Goal: Task Accomplishment & Management: Use online tool/utility

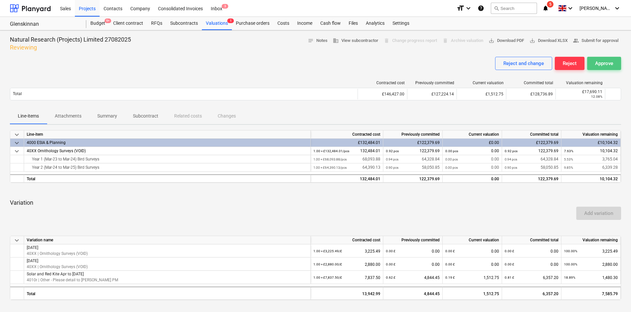
click at [608, 68] on button "Approve" at bounding box center [604, 63] width 34 height 13
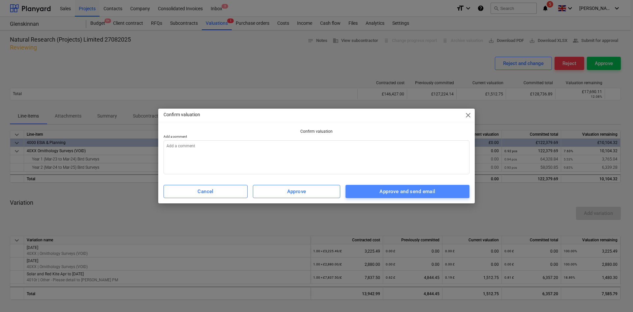
click at [424, 186] on button "Approve and send email" at bounding box center [407, 191] width 124 height 13
type textarea "x"
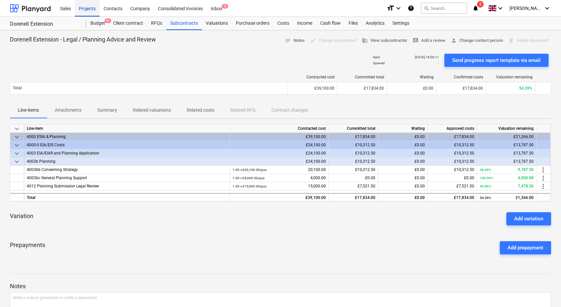
click at [83, 5] on div "Projects" at bounding box center [87, 8] width 25 height 17
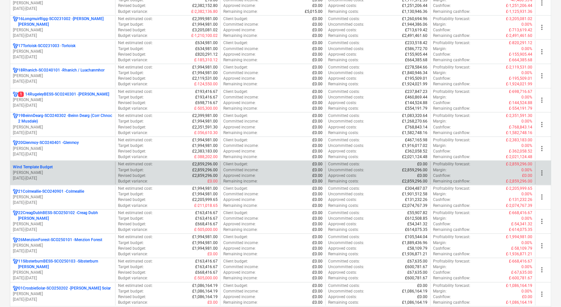
scroll to position [494, 0]
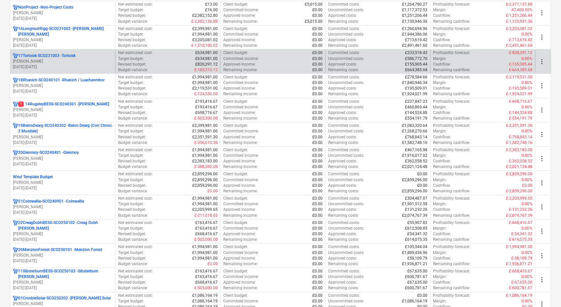
click at [78, 66] on p "[DATE] - [DATE]" at bounding box center [63, 67] width 100 height 6
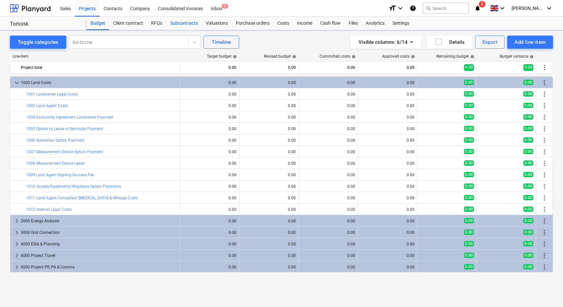
click at [194, 25] on div "Subcontracts" at bounding box center [184, 23] width 36 height 13
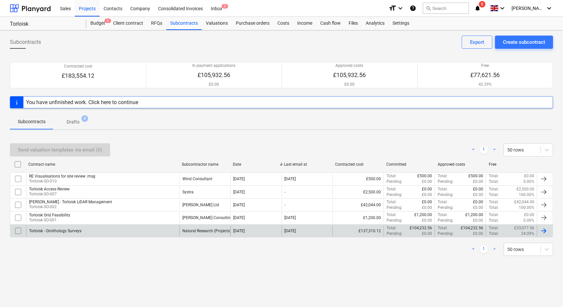
click at [86, 230] on div "Torloisk - Ornithology Surveys" at bounding box center [102, 230] width 153 height 11
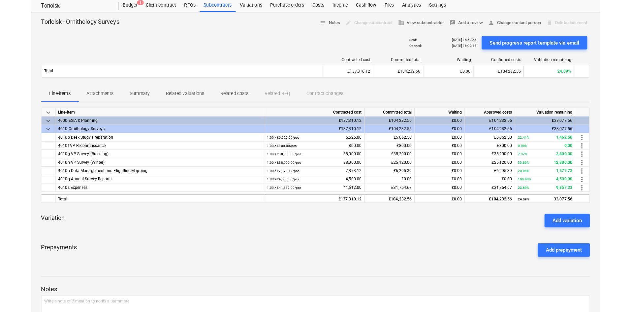
scroll to position [33, 0]
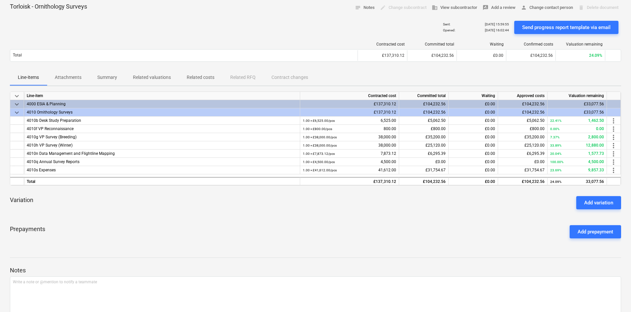
click at [560, 203] on div "Add variation" at bounding box center [598, 202] width 29 height 9
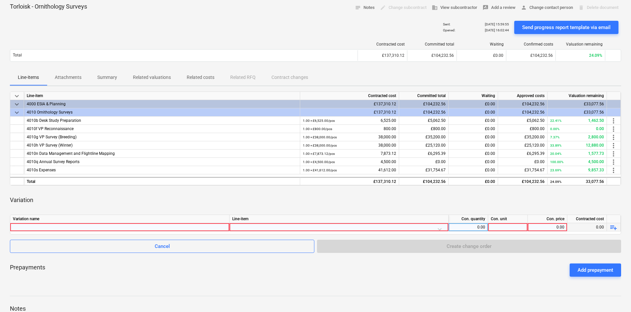
click at [59, 227] on div at bounding box center [120, 227] width 214 height 8
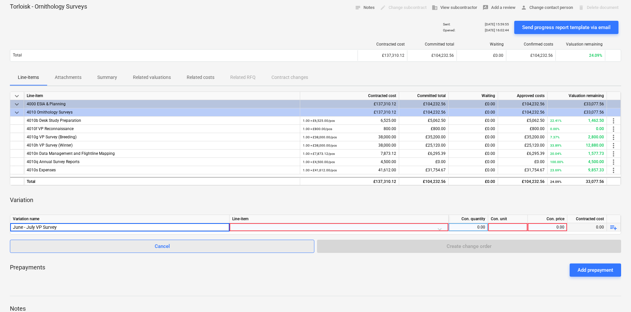
type input "June - July VP Survey"
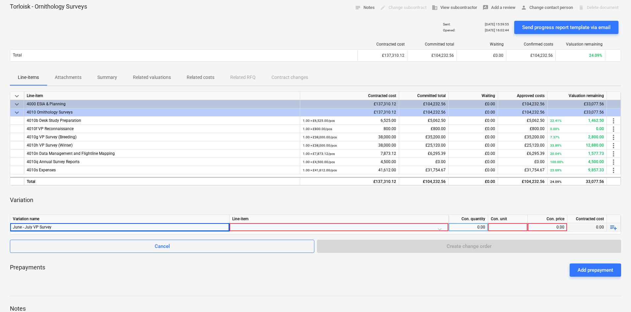
click at [348, 230] on div at bounding box center [338, 229] width 213 height 12
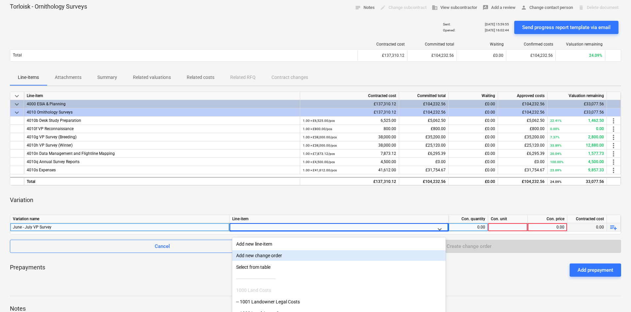
scroll to position [61, 0]
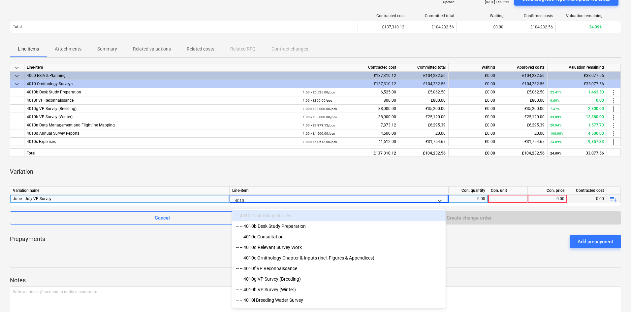
type input "4010g"
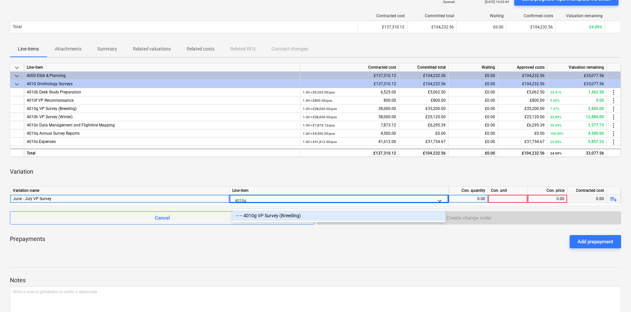
click at [337, 218] on div "-- -- 4010g VP Survey (Breeding)" at bounding box center [338, 215] width 213 height 11
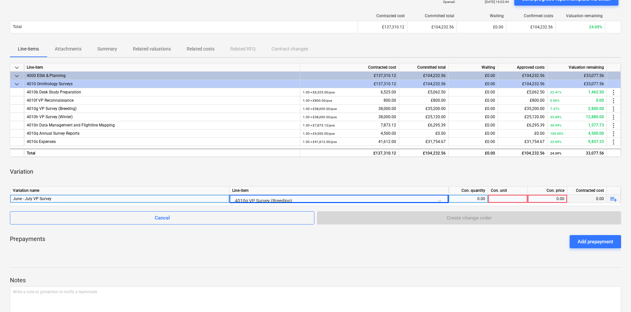
click at [480, 201] on div "0.00" at bounding box center [468, 198] width 34 height 8
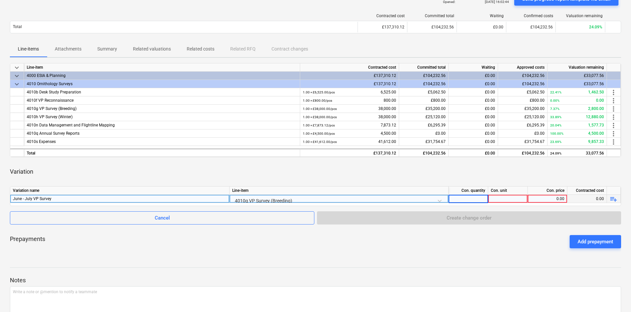
type input "1"
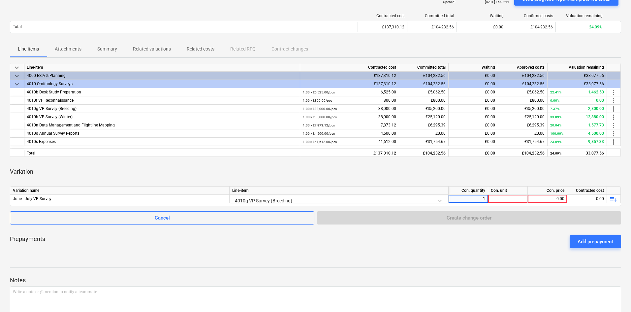
click at [515, 194] on div "Con. unit" at bounding box center [508, 190] width 40 height 8
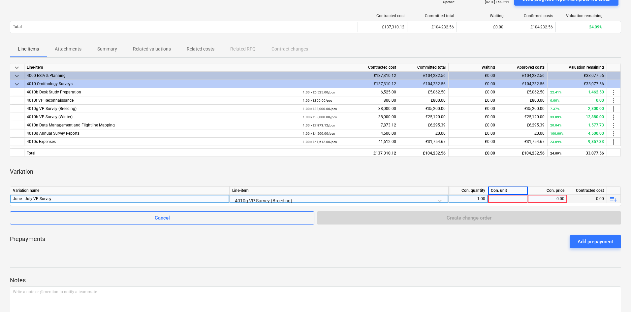
click at [513, 197] on div at bounding box center [508, 198] width 40 height 8
type input "1"
click at [544, 198] on div "0.00" at bounding box center [547, 198] width 34 height 8
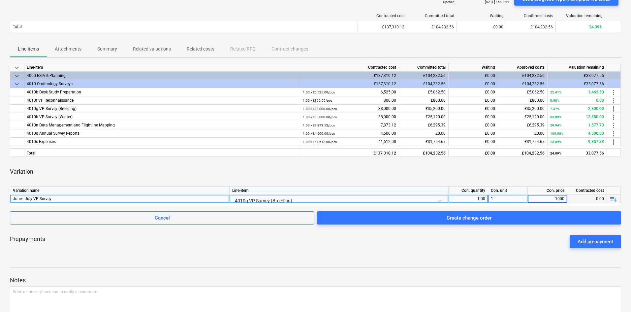
type input "10000"
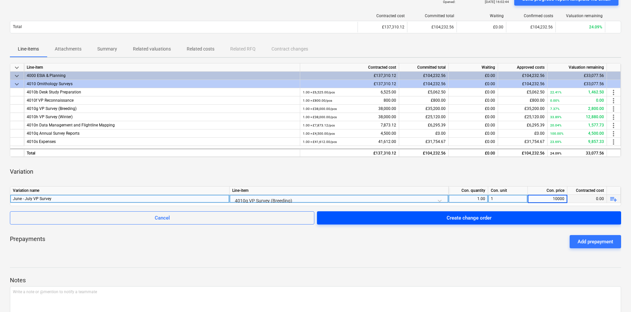
click at [472, 214] on div "Create change order" at bounding box center [468, 217] width 45 height 9
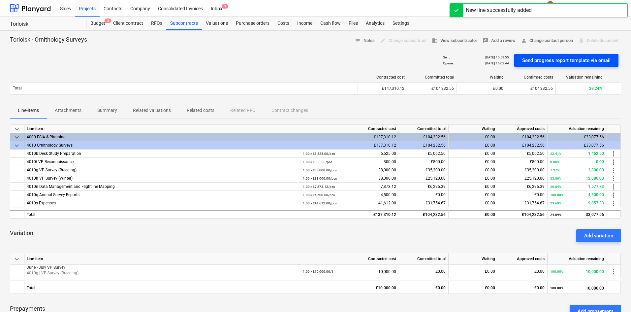
click at [560, 59] on div "Send progress report template via email" at bounding box center [566, 60] width 88 height 9
